Goal: Find specific page/section: Find specific page/section

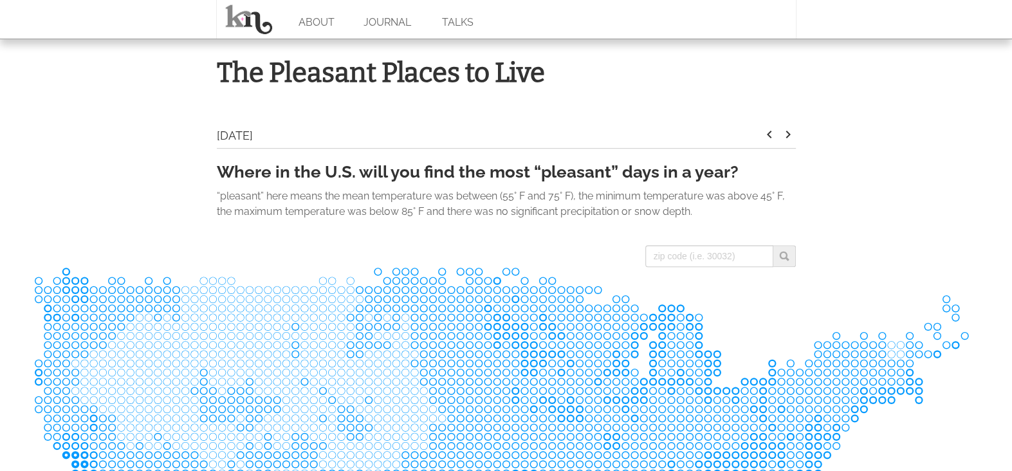
scroll to position [451, 0]
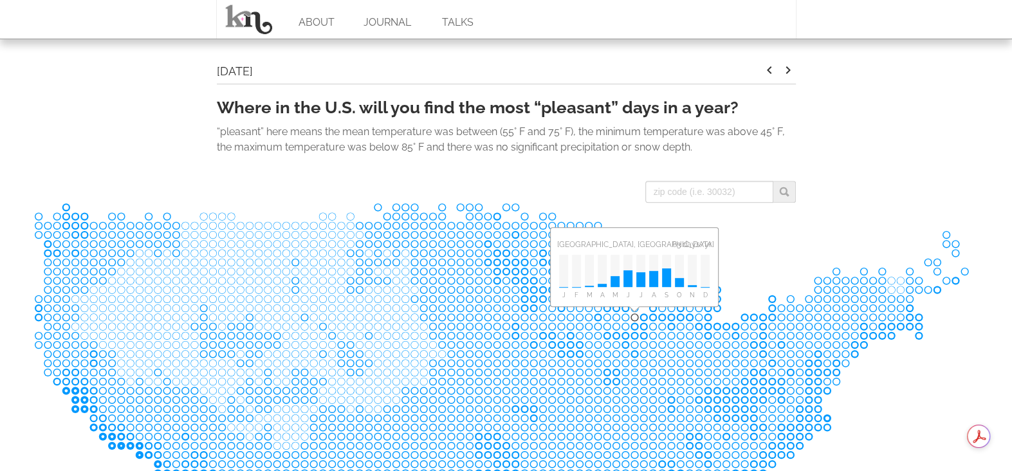
click at [635, 320] on rect at bounding box center [634, 317] width 9 height 9
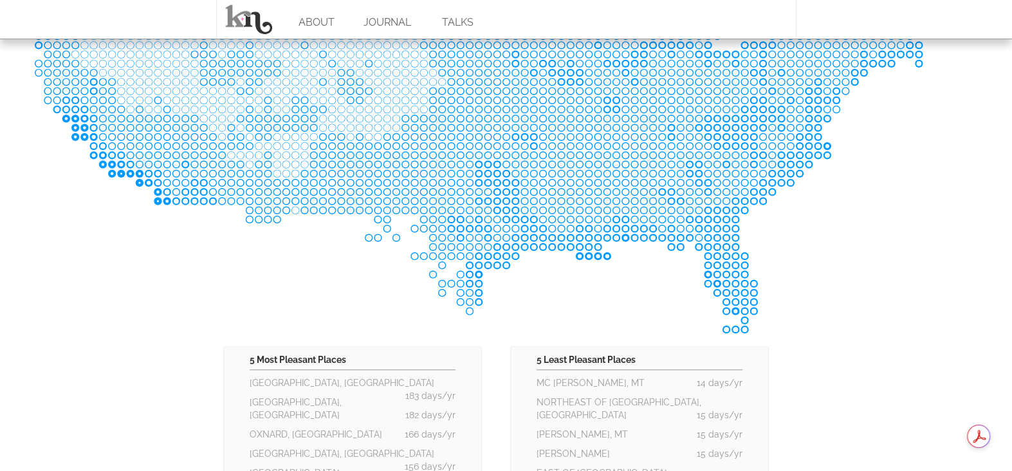
scroll to position [465, 0]
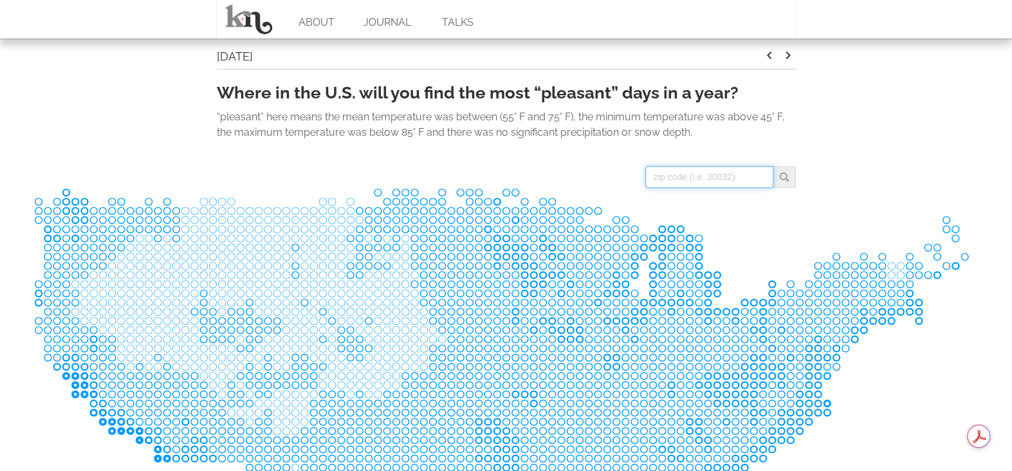
click at [740, 175] on input "search" at bounding box center [710, 177] width 128 height 22
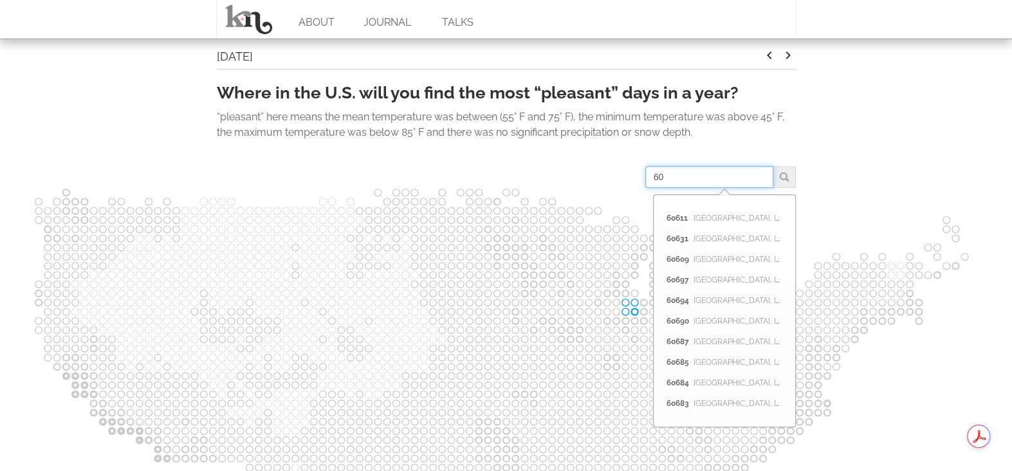
type input "6"
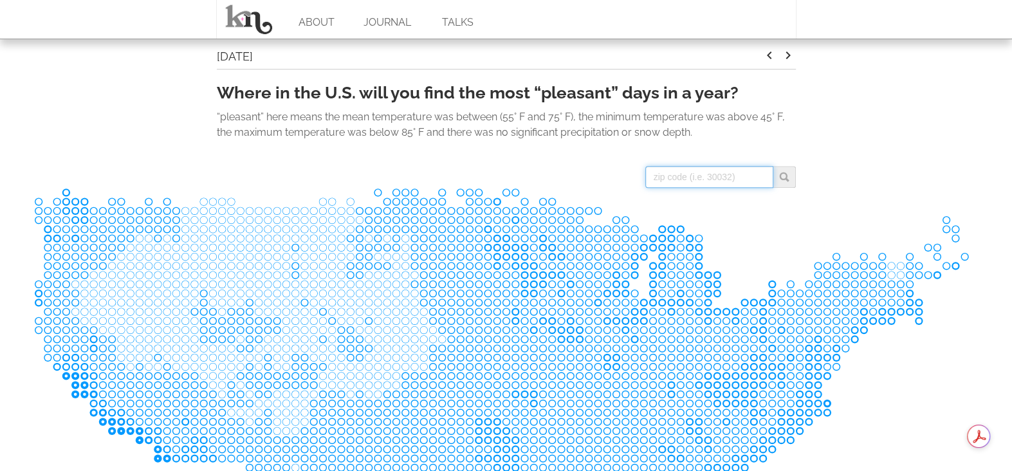
click at [711, 177] on input "search" at bounding box center [710, 177] width 128 height 22
paste input "95814"
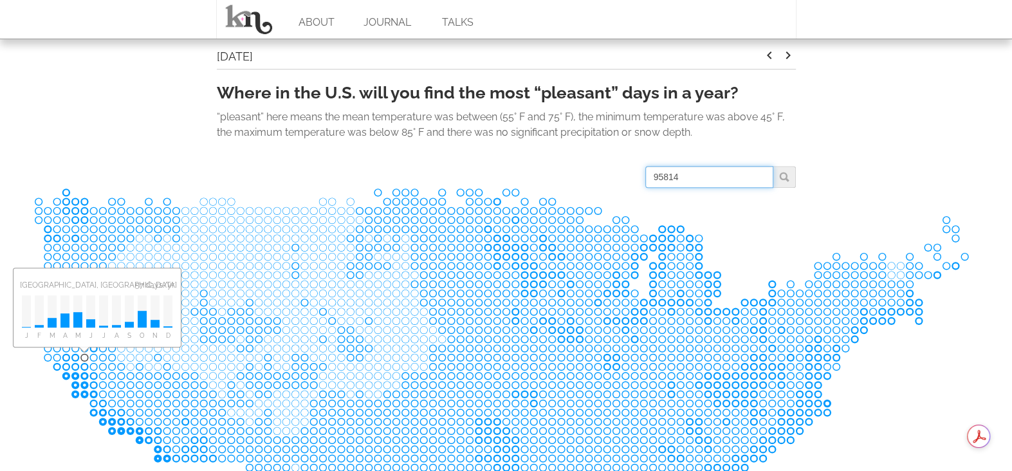
drag, startPoint x: 695, startPoint y: 176, endPoint x: 536, endPoint y: 165, distance: 159.4
click at [536, 166] on div "95814 [GEOGRAPHIC_DATA]" at bounding box center [506, 177] width 579 height 22
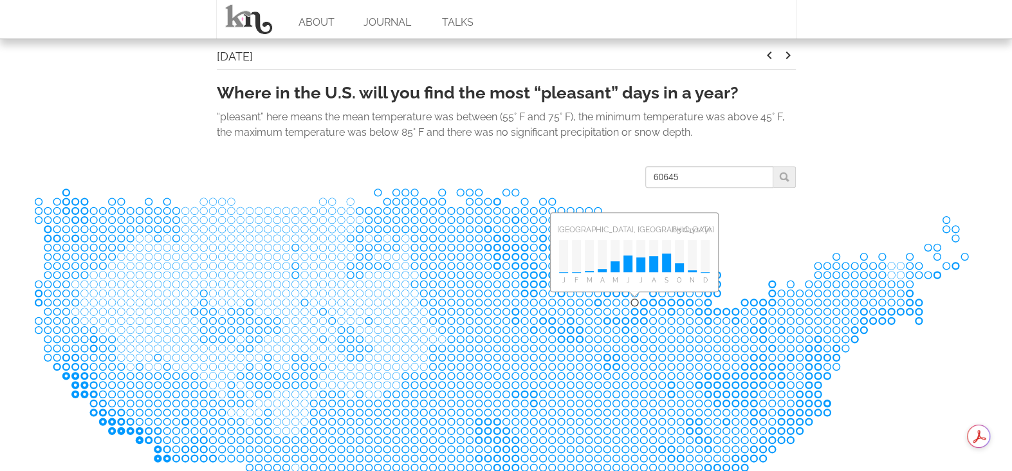
click at [565, 272] on rect at bounding box center [561, 274] width 9 height 9
click at [660, 271] on rect at bounding box center [662, 274] width 9 height 9
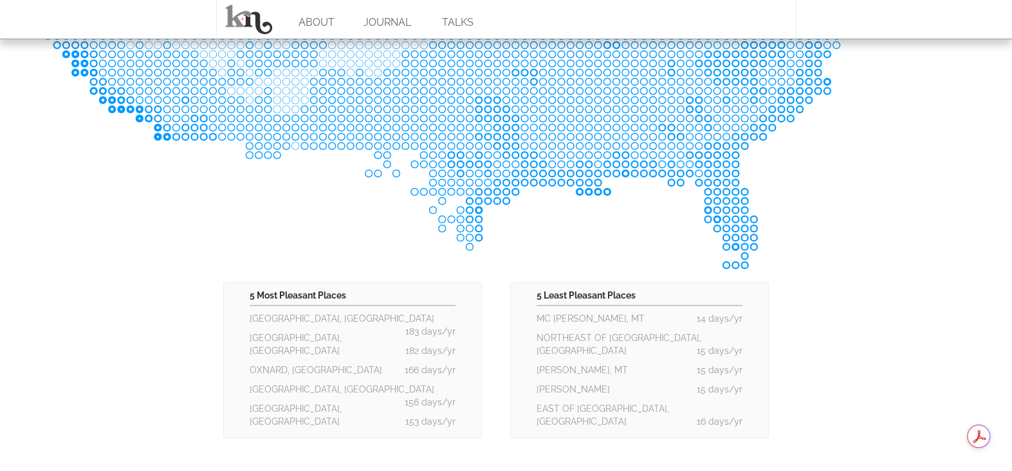
scroll to position [530, 0]
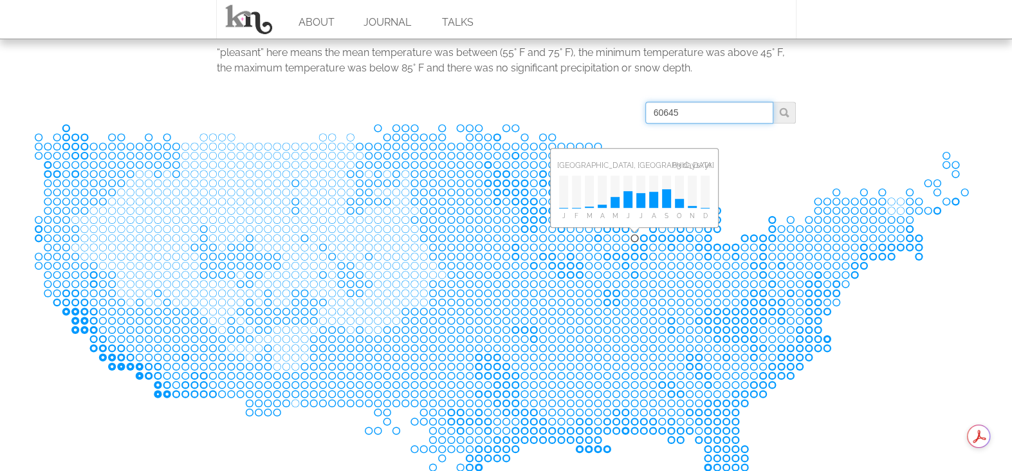
click at [685, 113] on input "60645" at bounding box center [710, 113] width 128 height 22
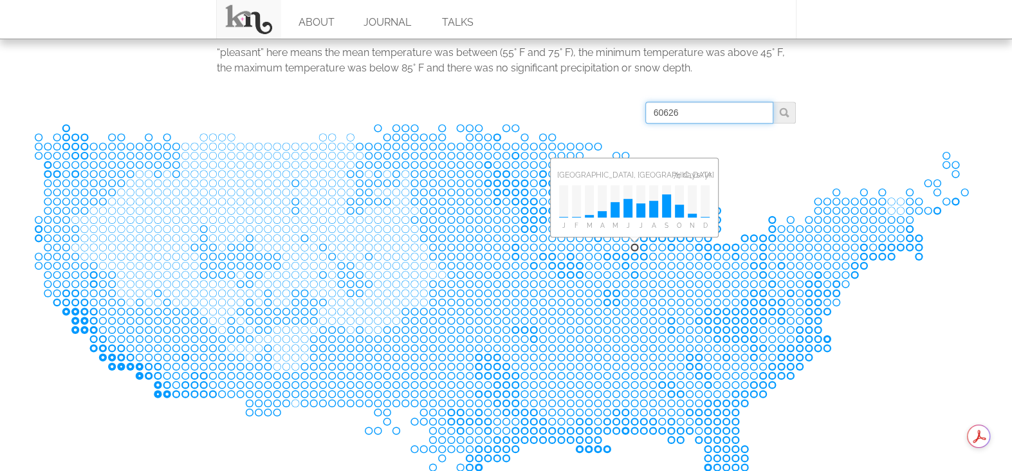
type input "60626"
